Goal: Information Seeking & Learning: Find specific fact

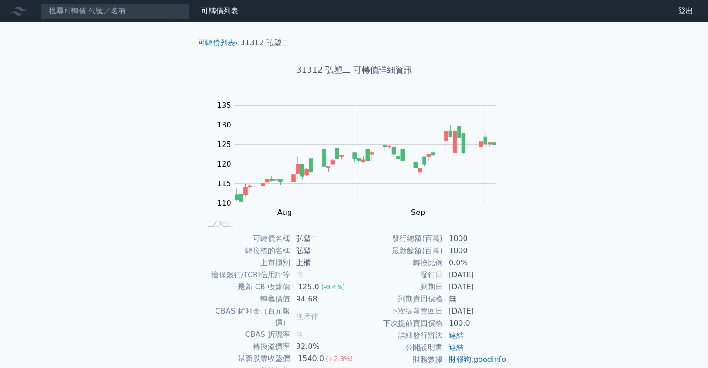
click at [116, 11] on input at bounding box center [115, 11] width 149 height 16
type input "ˇ"
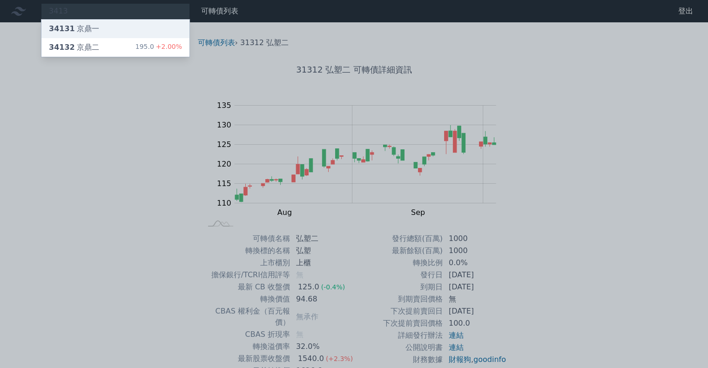
type input "3413"
click at [110, 25] on div "34131 京鼎一" at bounding box center [115, 29] width 148 height 19
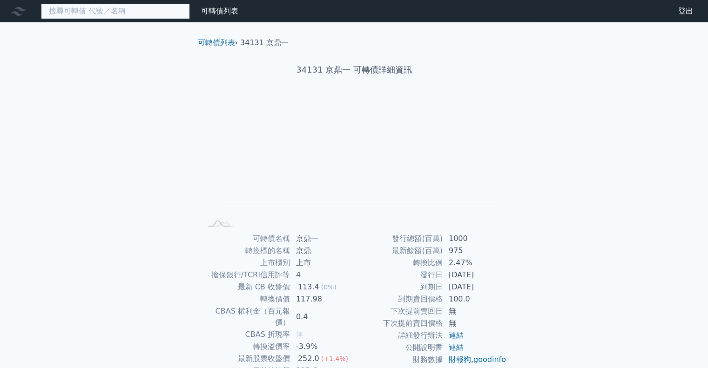
click at [135, 14] on input at bounding box center [115, 11] width 149 height 16
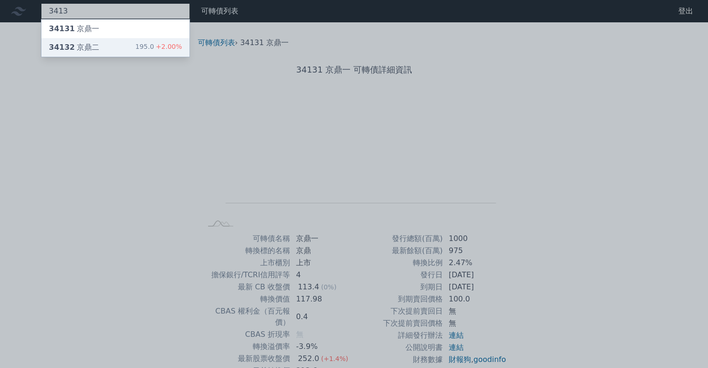
type input "3413"
click at [121, 52] on div "34132 京鼎二 195.0 +2.00%" at bounding box center [115, 47] width 148 height 19
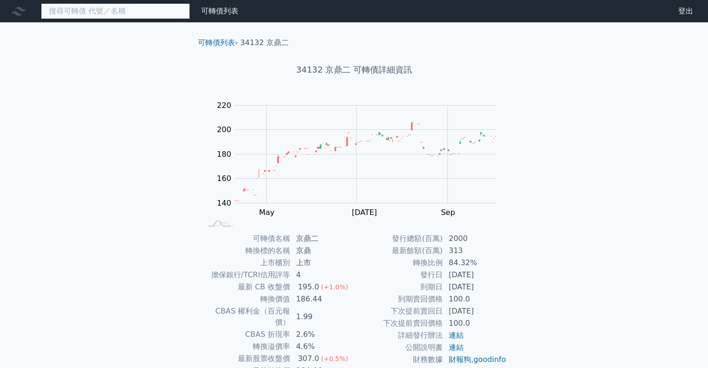
click at [157, 13] on input at bounding box center [115, 11] width 149 height 16
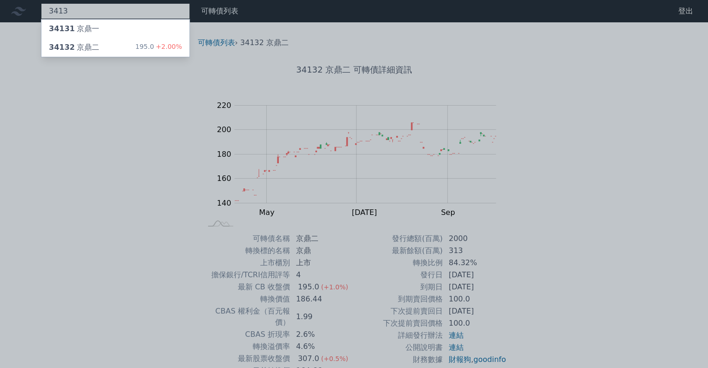
type input "3413"
click at [627, 123] on div at bounding box center [354, 184] width 708 height 368
